Goal: Task Accomplishment & Management: Use online tool/utility

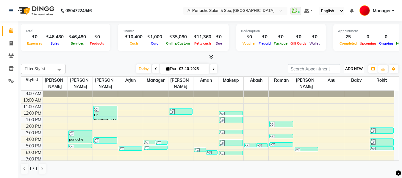
click at [357, 69] on span "ADD NEW" at bounding box center [354, 69] width 18 height 4
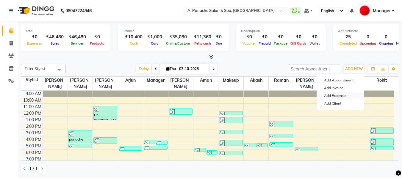
click at [338, 97] on link "Add Expense" at bounding box center [340, 96] width 47 height 8
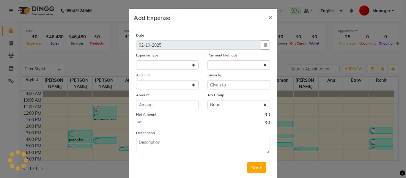
select select
select select "1"
select select "2180"
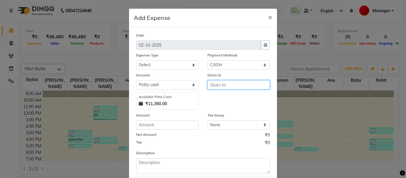
click at [215, 84] on input "text" at bounding box center [239, 84] width 62 height 9
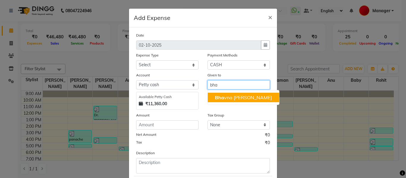
click at [226, 98] on ngb-highlight "Bha vna [PERSON_NAME]" at bounding box center [243, 98] width 57 height 6
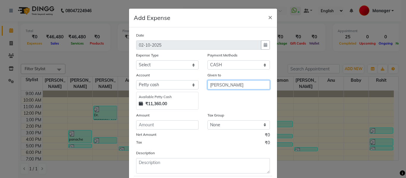
type input "[PERSON_NAME]"
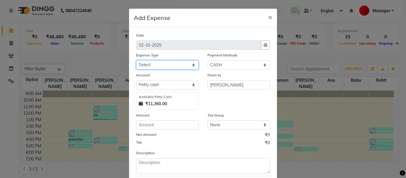
click at [173, 65] on select "Select Advance Salary Bank charges Car maintenance Cash transfer to bank Cash t…" at bounding box center [167, 64] width 62 height 9
select select "4766"
click at [136, 60] on select "Select Advance Salary Bank charges Car maintenance Cash transfer to bank Cash t…" at bounding box center [167, 64] width 62 height 9
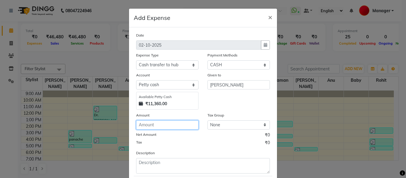
click at [169, 128] on input "number" at bounding box center [167, 124] width 62 height 9
type input "9960"
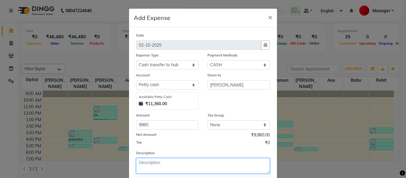
click at [165, 164] on textarea at bounding box center [203, 165] width 134 height 15
type textarea "given to mam"
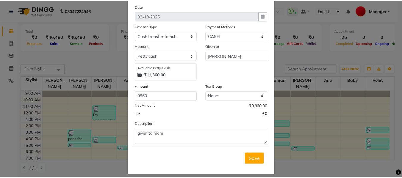
scroll to position [35, 0]
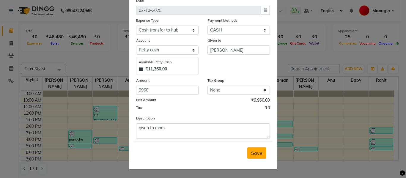
click at [251, 151] on span "Save" at bounding box center [256, 153] width 11 height 6
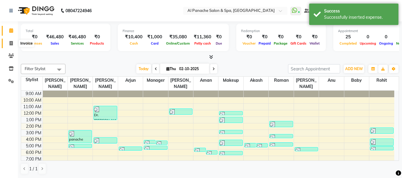
click at [9, 42] on span at bounding box center [11, 43] width 10 height 7
select select "service"
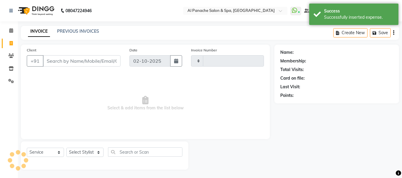
type input "2548"
select select "751"
click at [10, 29] on icon at bounding box center [11, 30] width 4 height 4
